Goal: Information Seeking & Learning: Learn about a topic

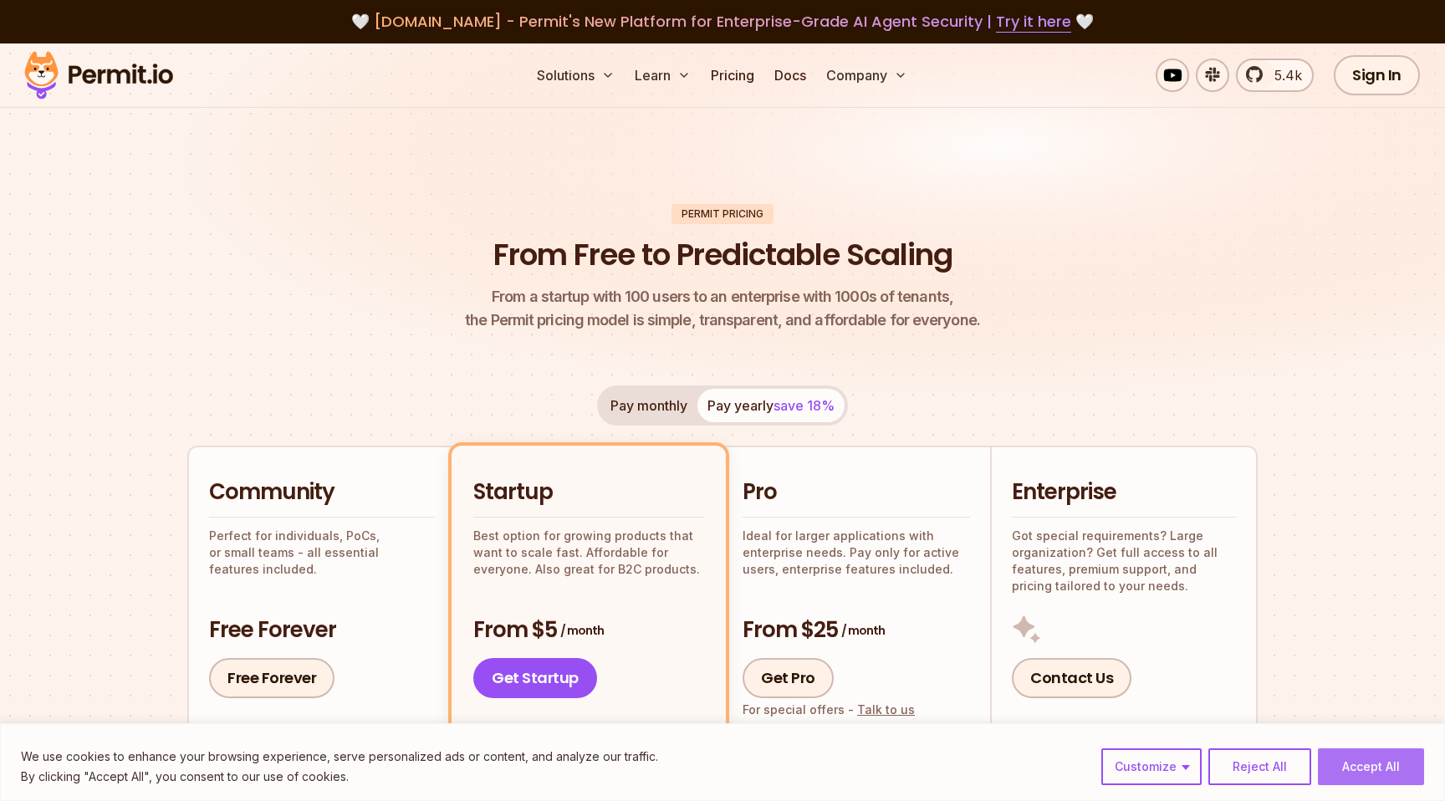
click at [1357, 770] on button "Accept All" at bounding box center [1370, 766] width 106 height 37
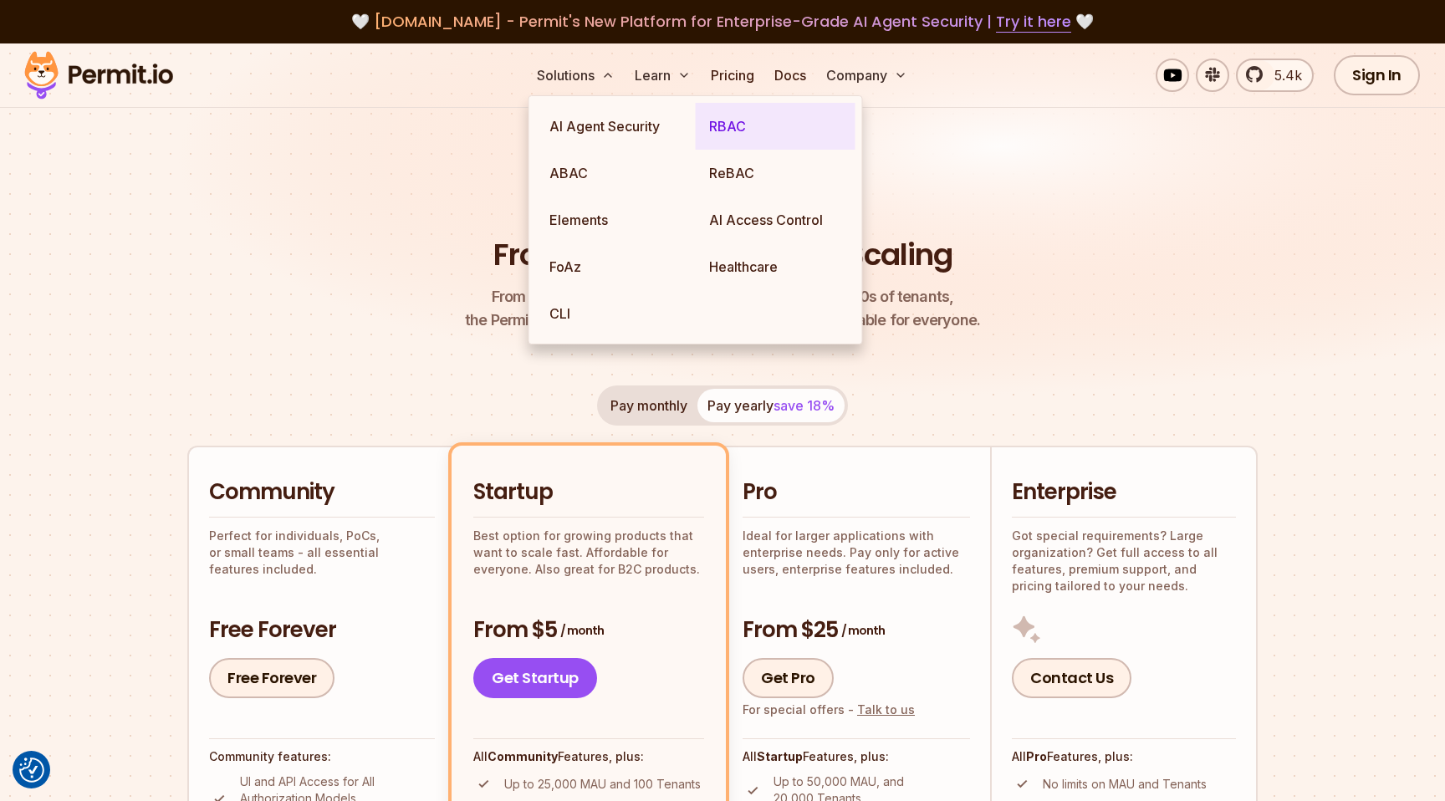
click at [731, 134] on link "RBAC" at bounding box center [776, 126] width 160 height 47
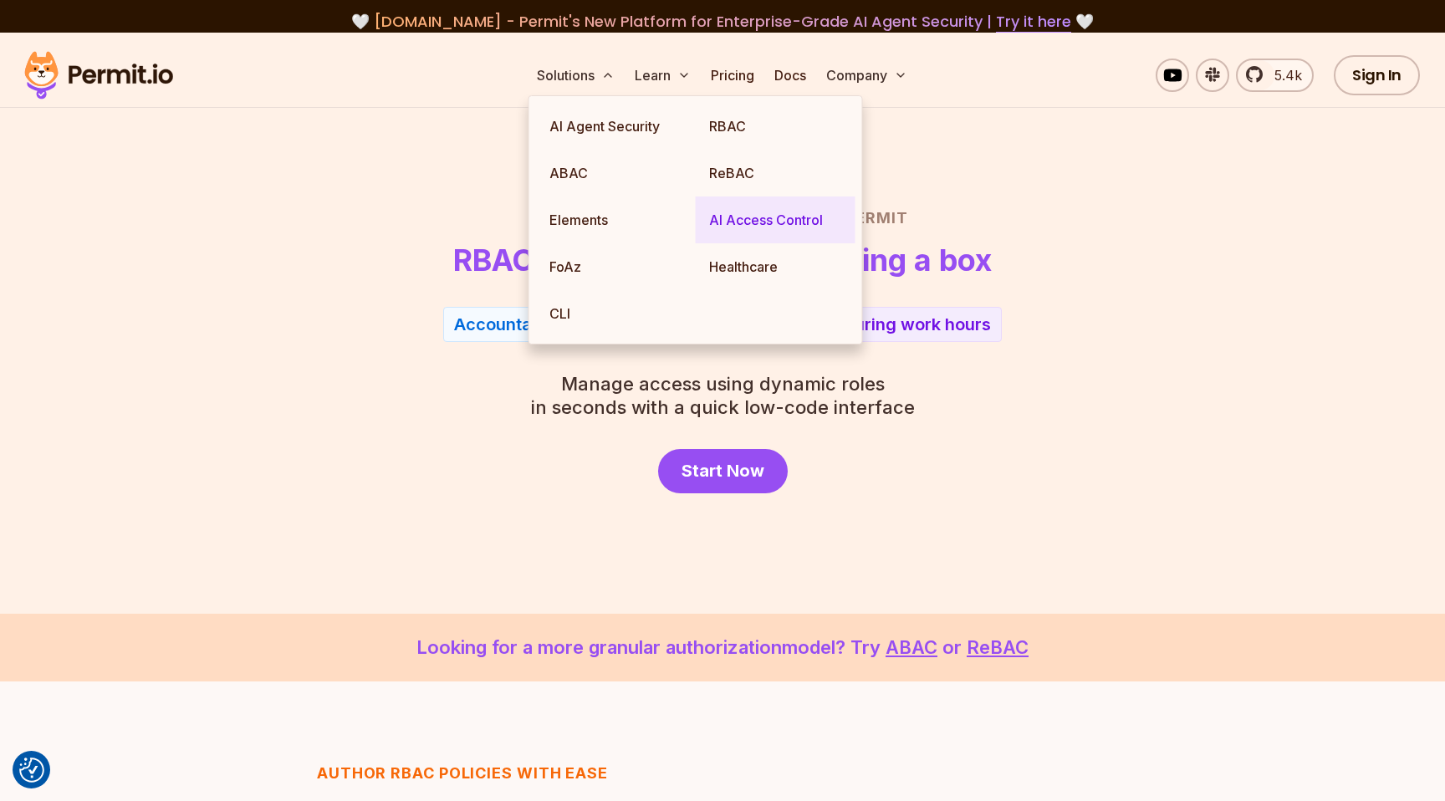
click at [752, 231] on link "AI Access Control" at bounding box center [776, 219] width 160 height 47
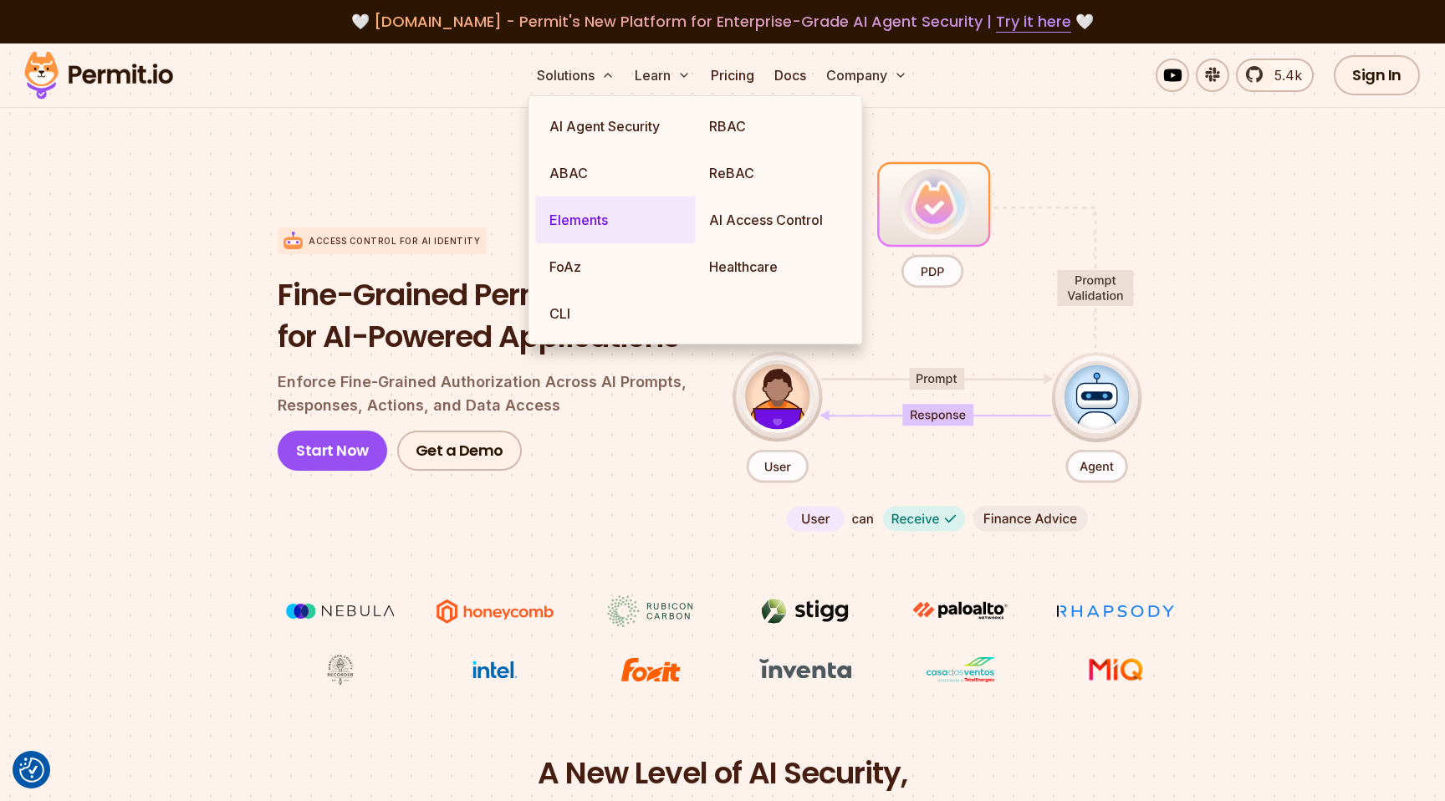
click at [568, 226] on link "Elements" at bounding box center [616, 219] width 160 height 47
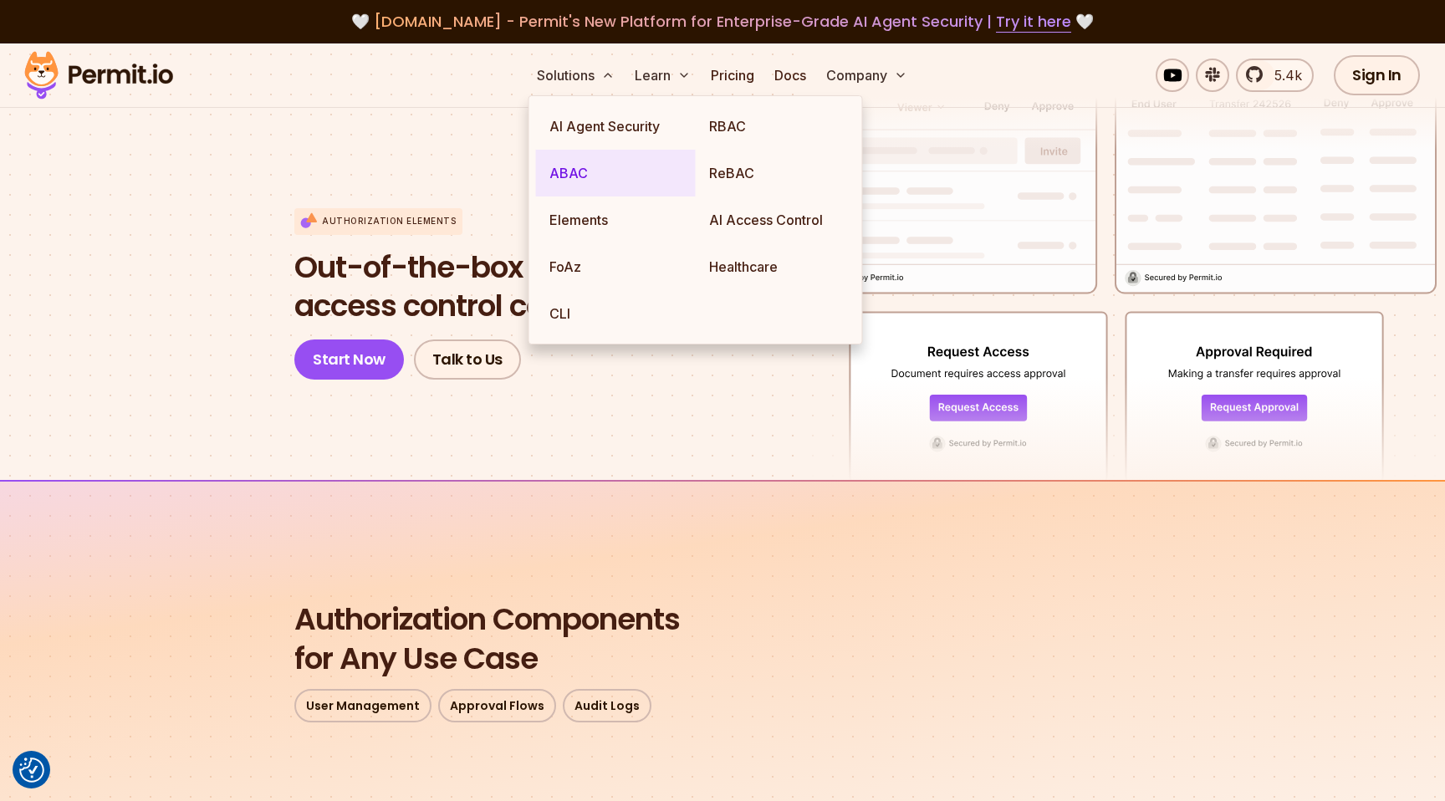
click at [563, 171] on link "ABAC" at bounding box center [616, 173] width 160 height 47
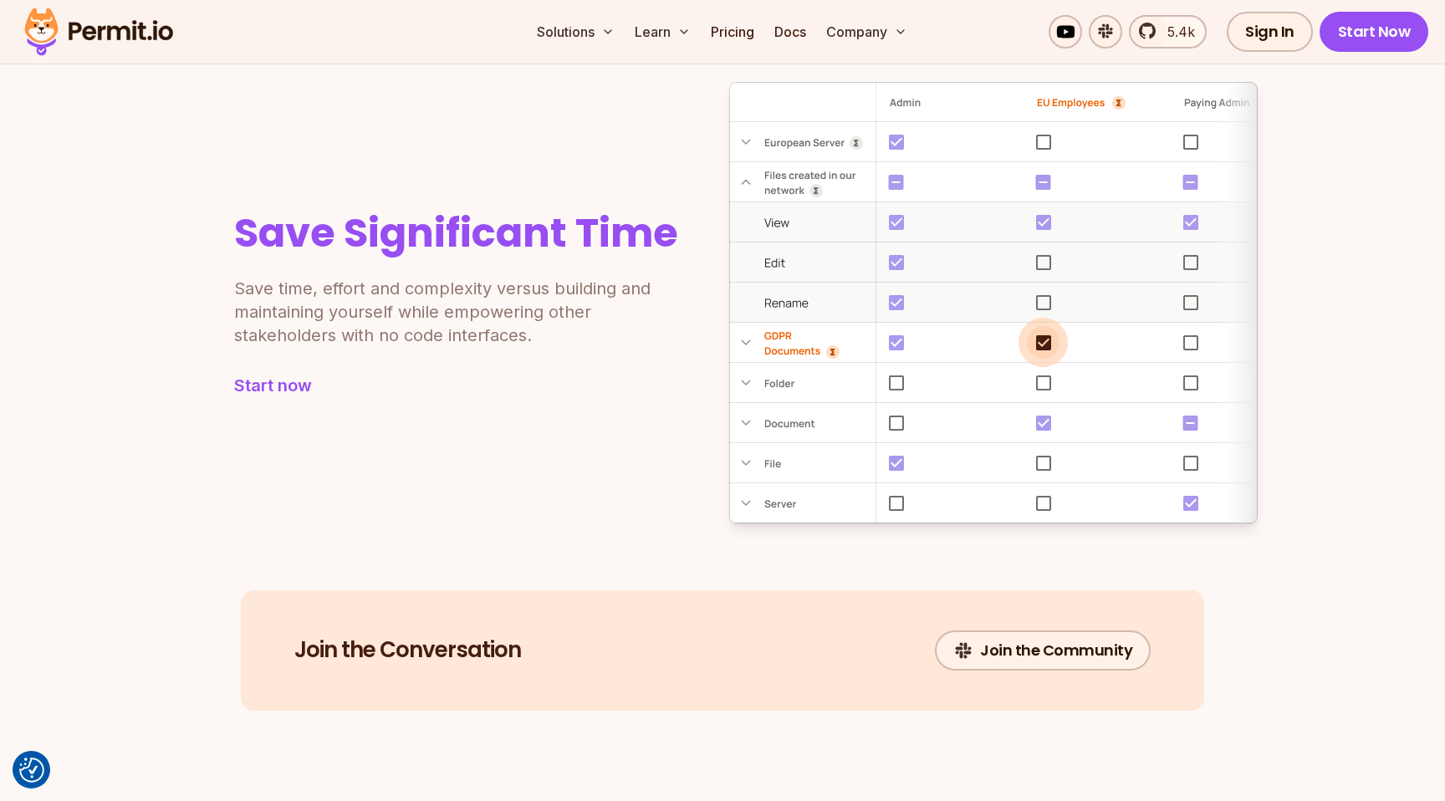
scroll to position [1878, 0]
